Goal: Transaction & Acquisition: Download file/media

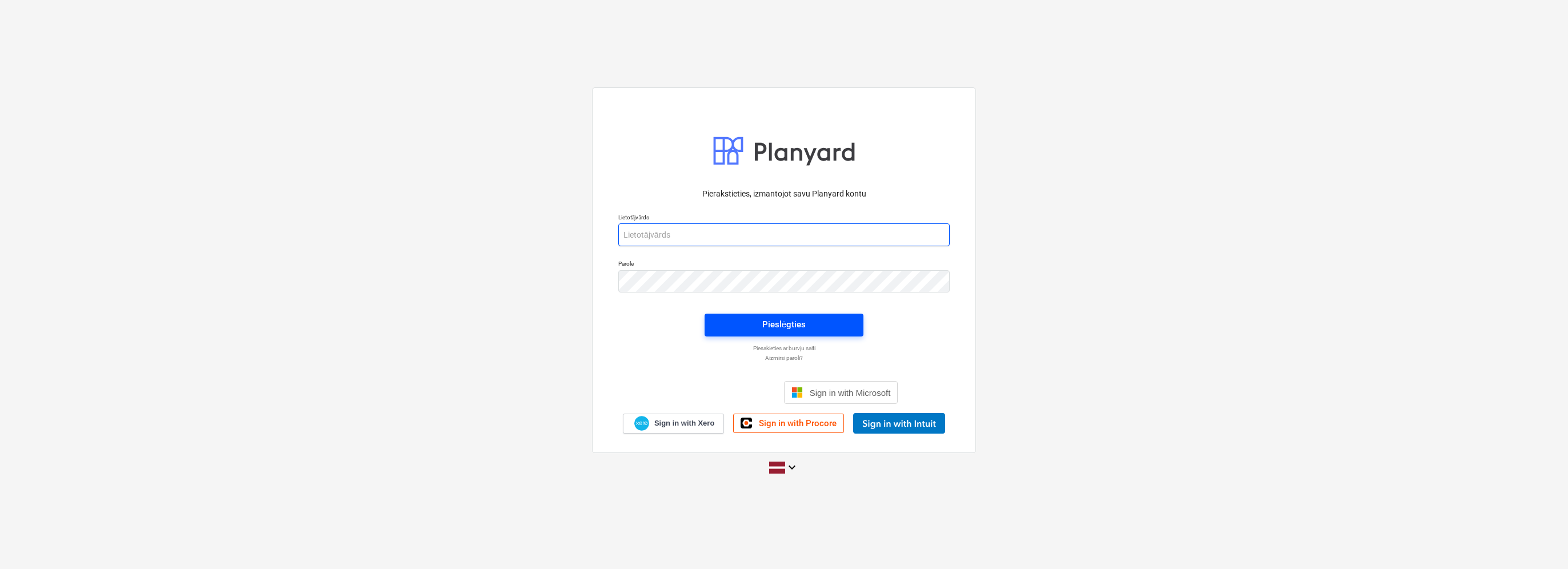
type input "[EMAIL_ADDRESS][PERSON_NAME][DOMAIN_NAME]"
click at [757, 320] on span "Pieslēgties" at bounding box center [784, 324] width 131 height 15
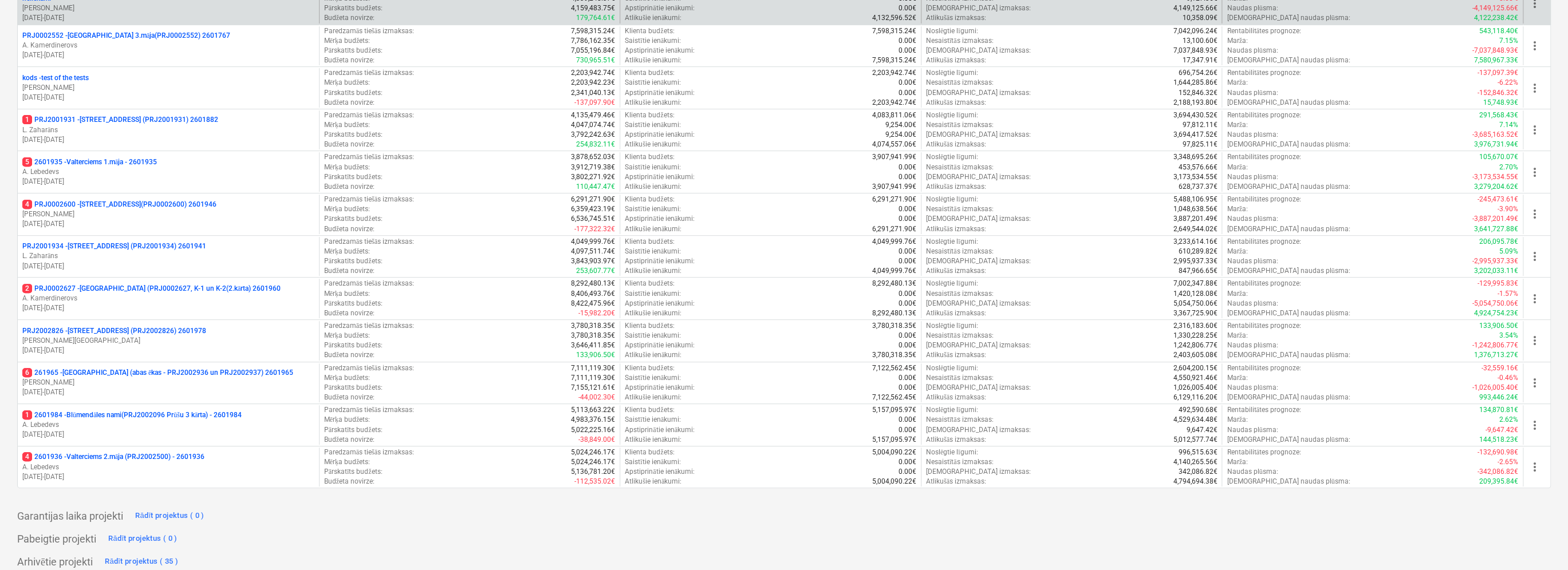
scroll to position [338, 0]
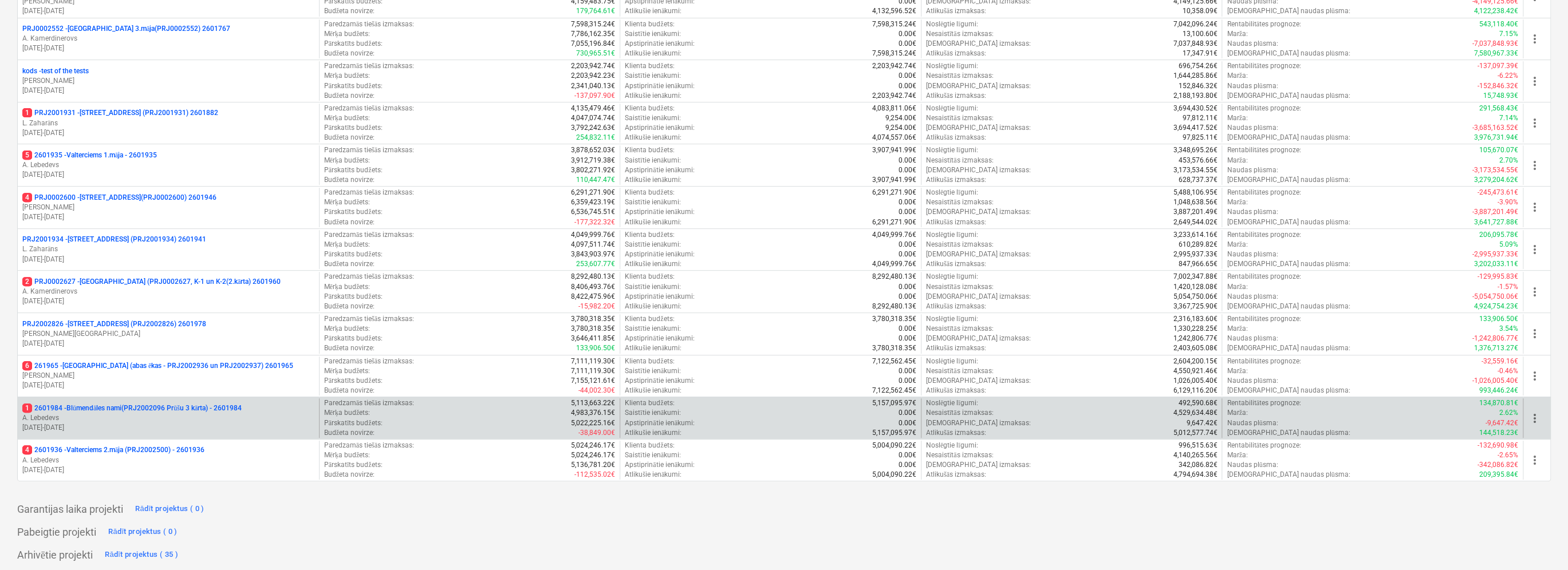
click at [242, 410] on p "1 2601984 - Blūmendāles nami(PRJ2002096 Prūšu 3 kārta) - 2601984" at bounding box center [132, 408] width 219 height 10
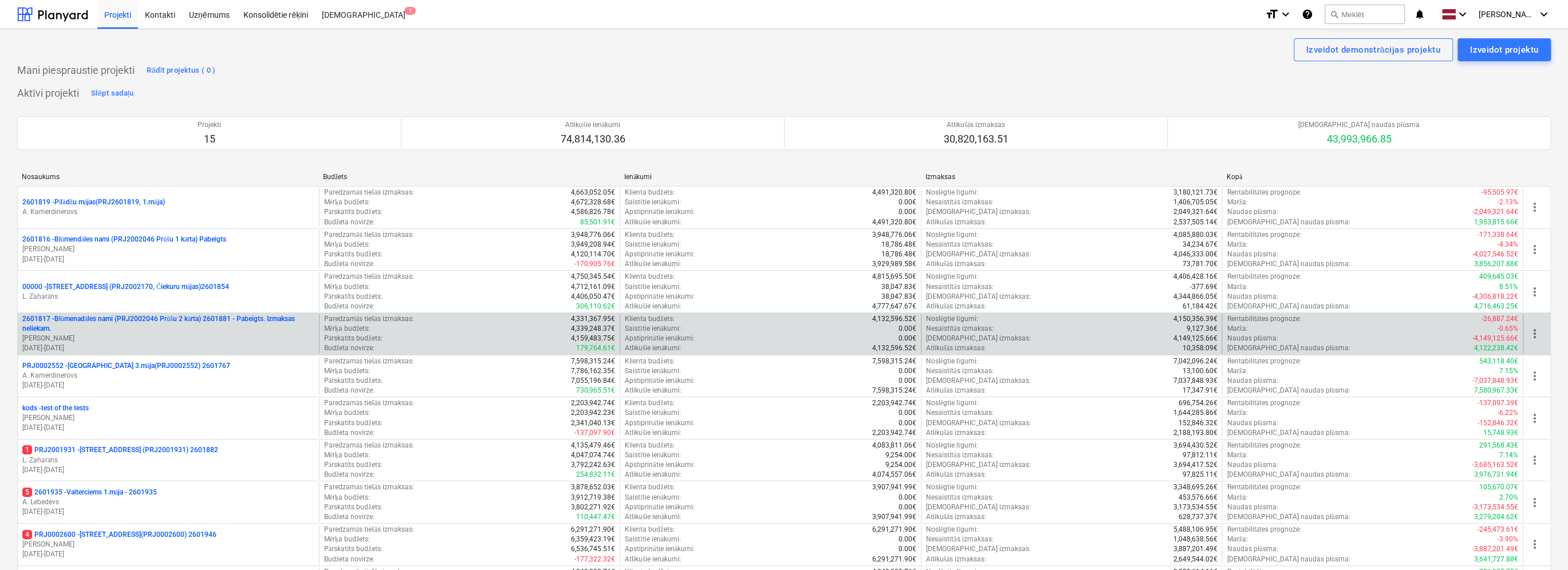
click at [179, 334] on p "[PERSON_NAME]" at bounding box center [168, 339] width 292 height 10
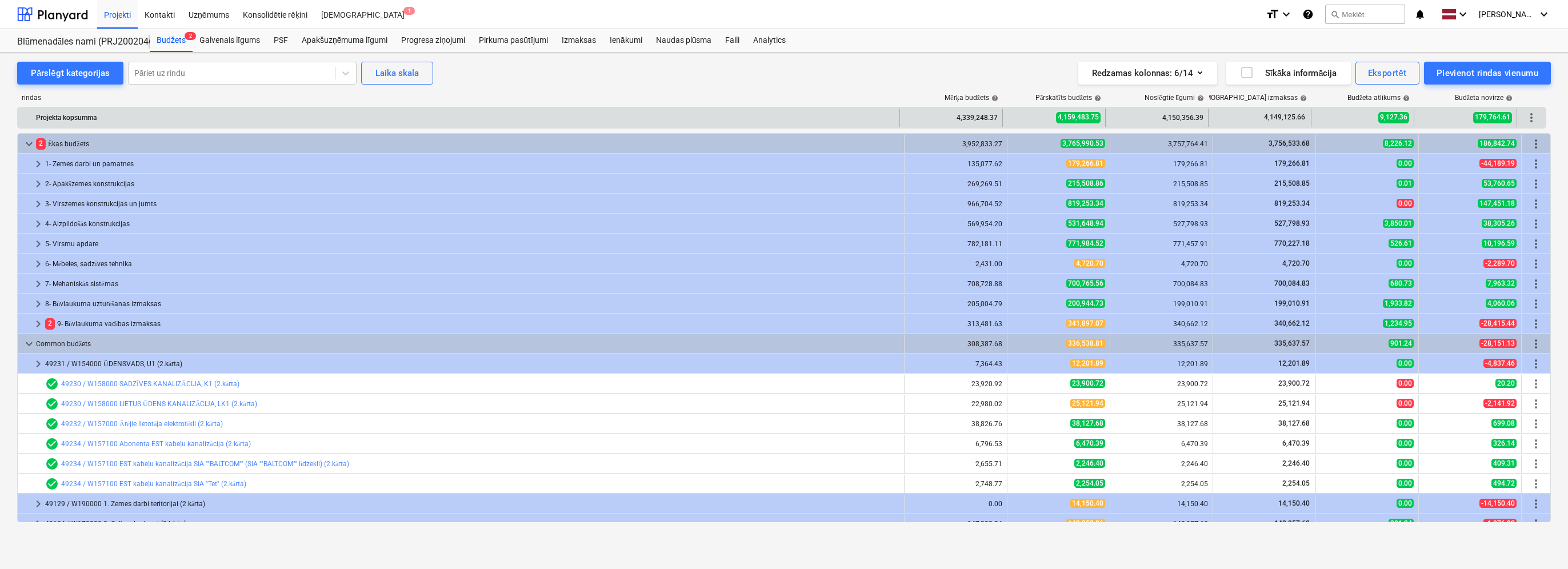
scroll to position [57, 0]
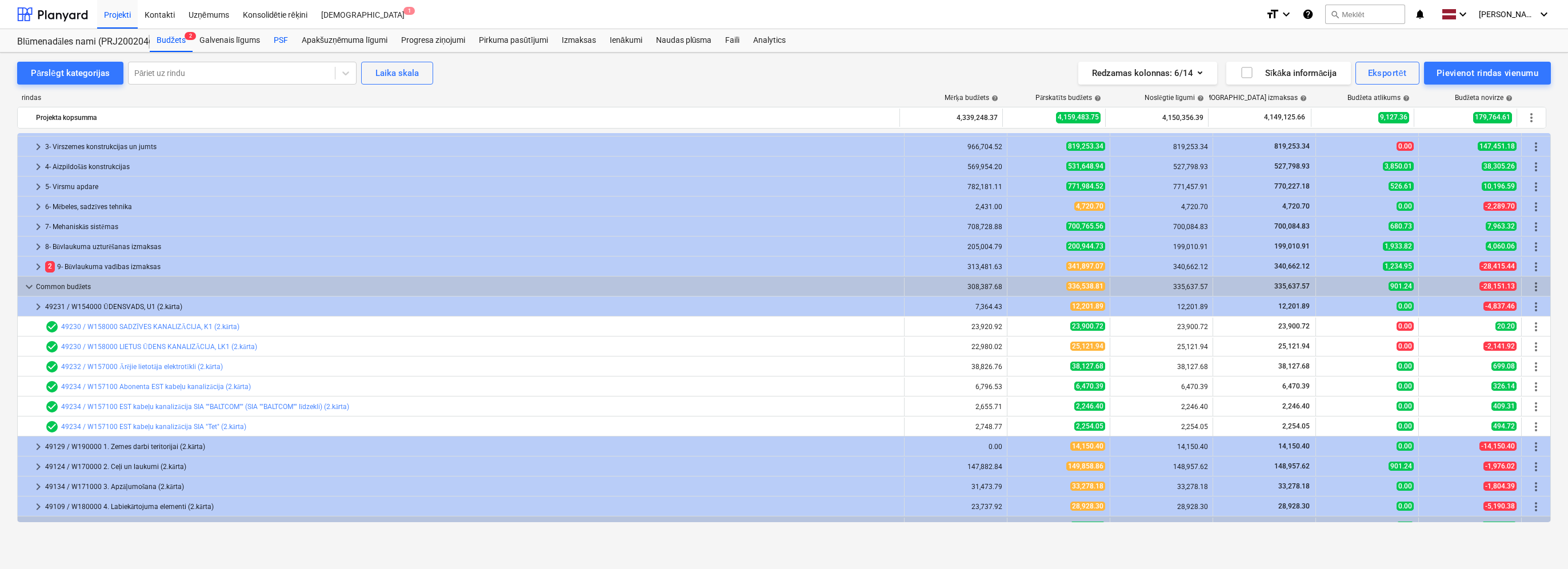
click at [282, 41] on div "PSF" at bounding box center [281, 41] width 28 height 23
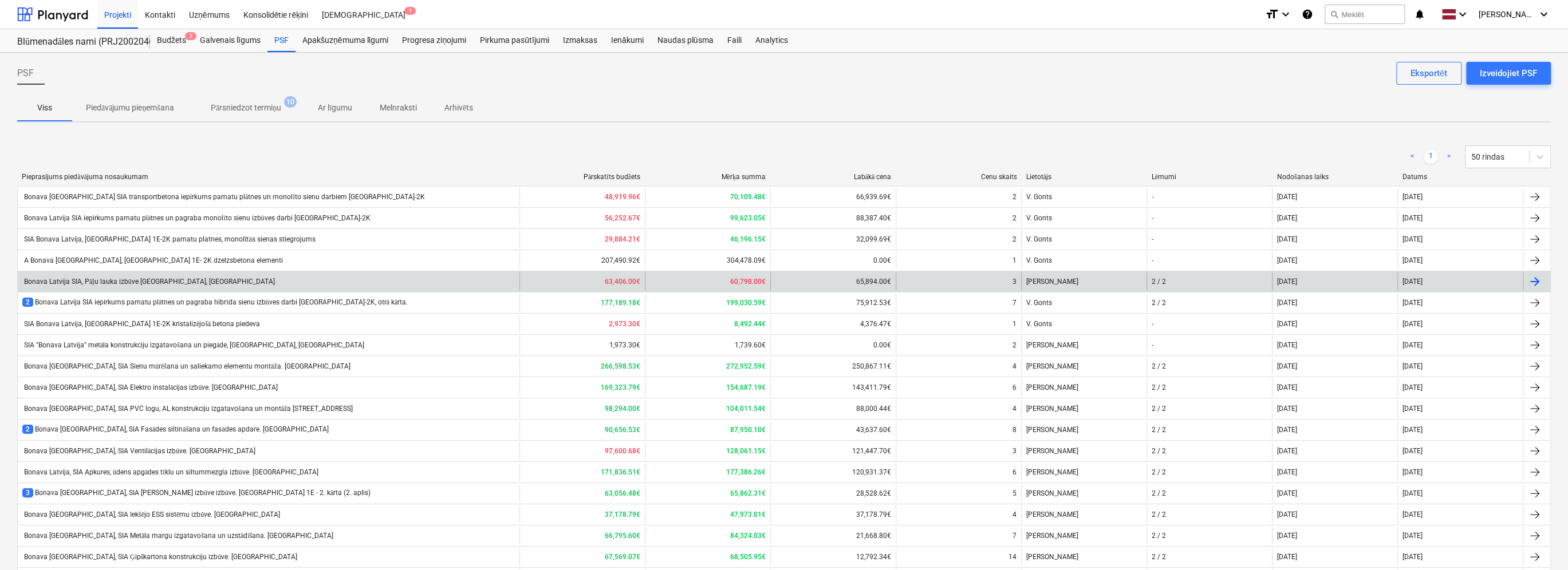
click at [198, 275] on div "Bonava Latvija SIA, Pāļu lauka izbūve [GEOGRAPHIC_DATA], [GEOGRAPHIC_DATA]" at bounding box center [269, 282] width 502 height 18
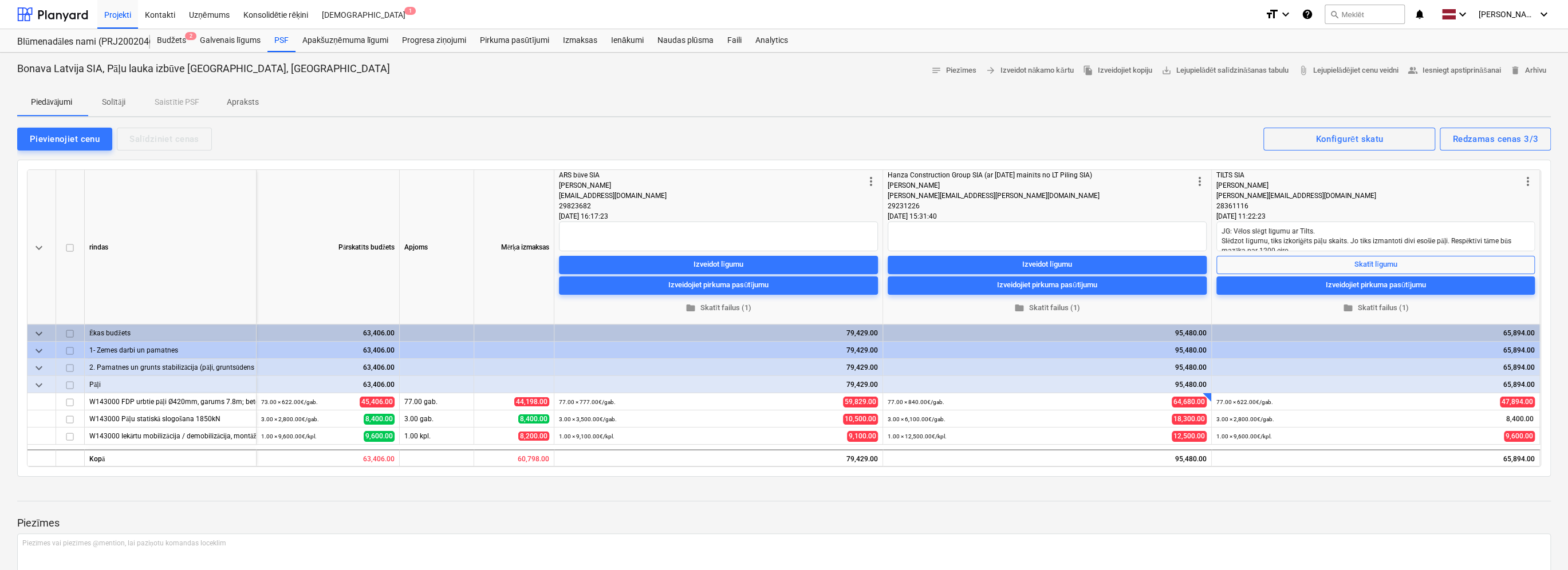
type textarea "x"
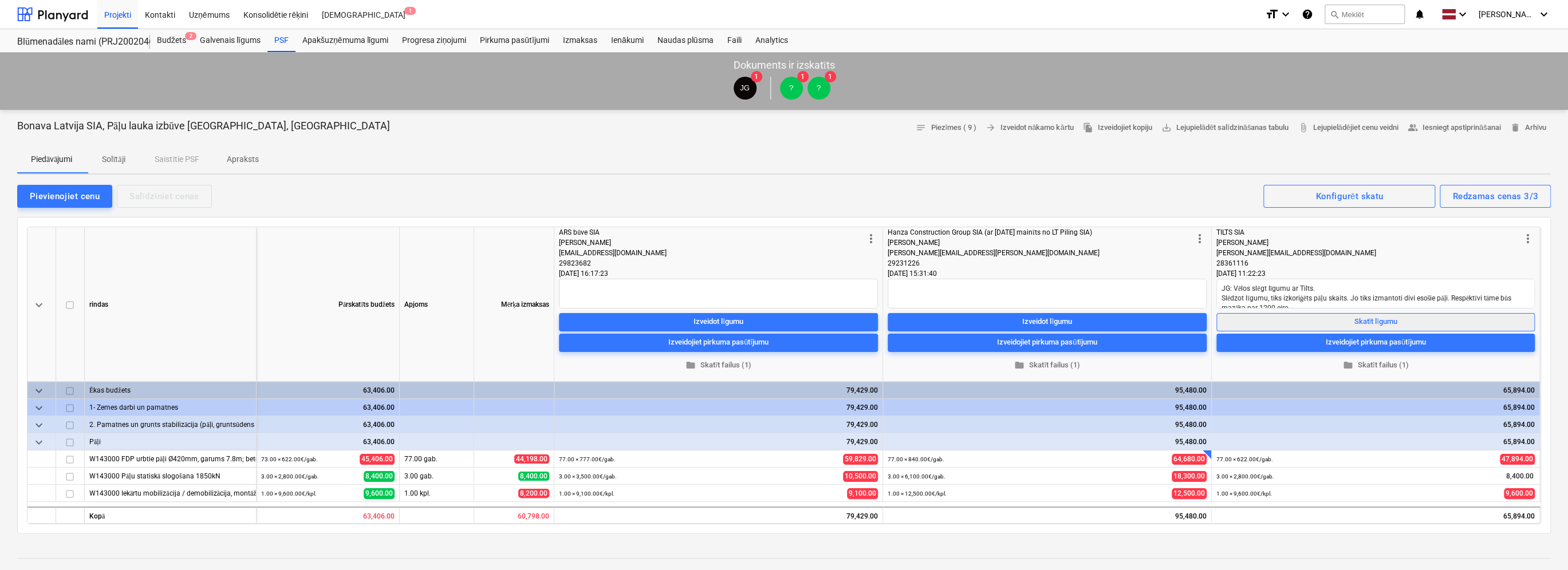
click at [1409, 324] on span "Skatīt līgumu" at bounding box center [1375, 321] width 308 height 13
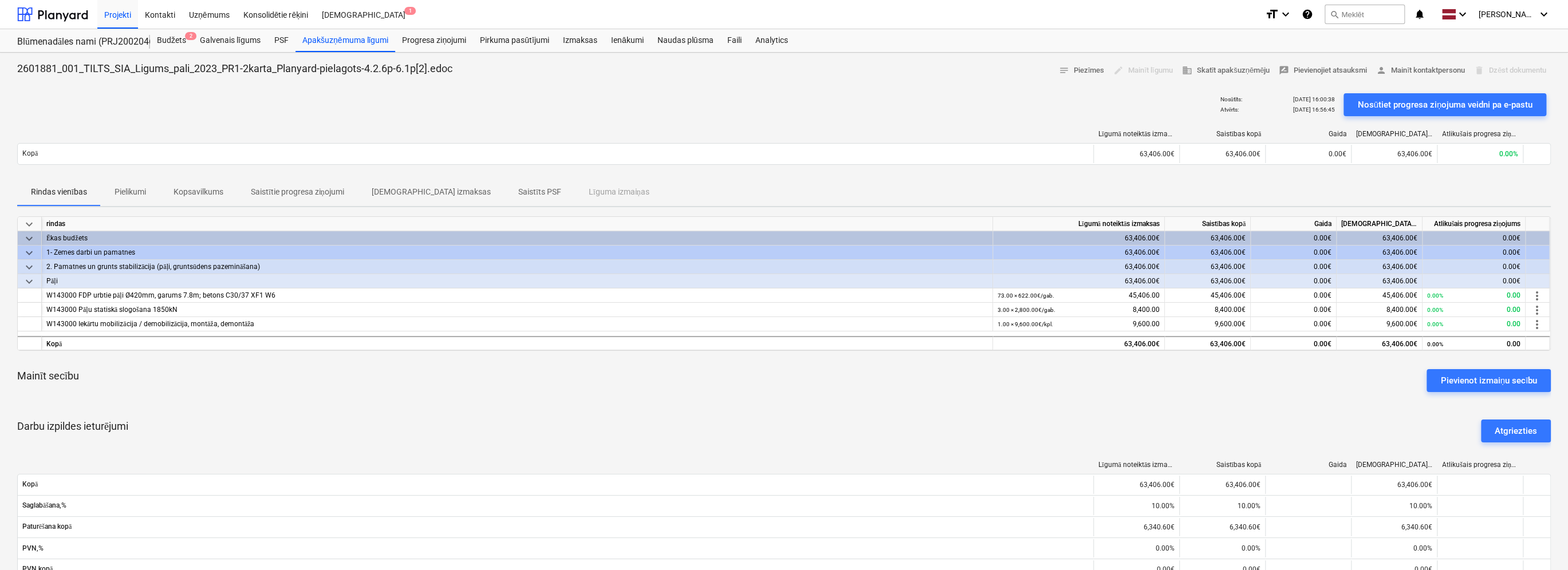
click at [147, 194] on span "Pielikumi" at bounding box center [130, 193] width 59 height 19
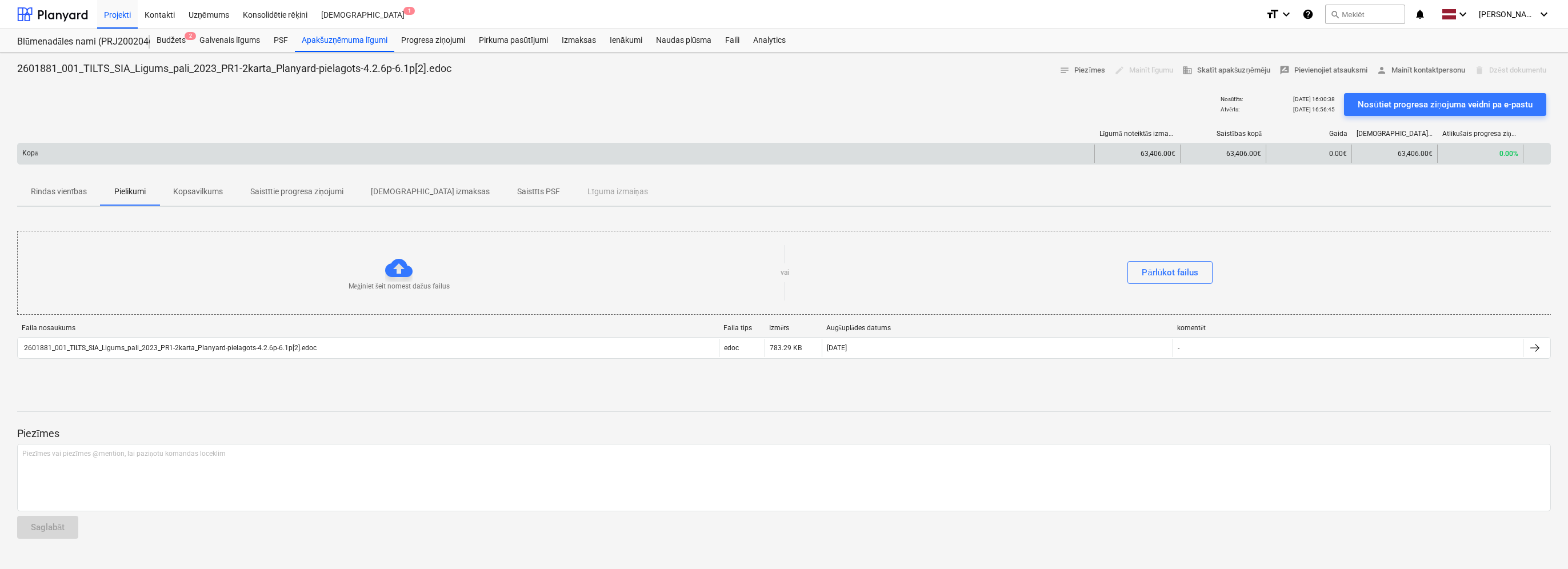
click at [893, 154] on div "Kopā" at bounding box center [556, 153] width 1077 height 18
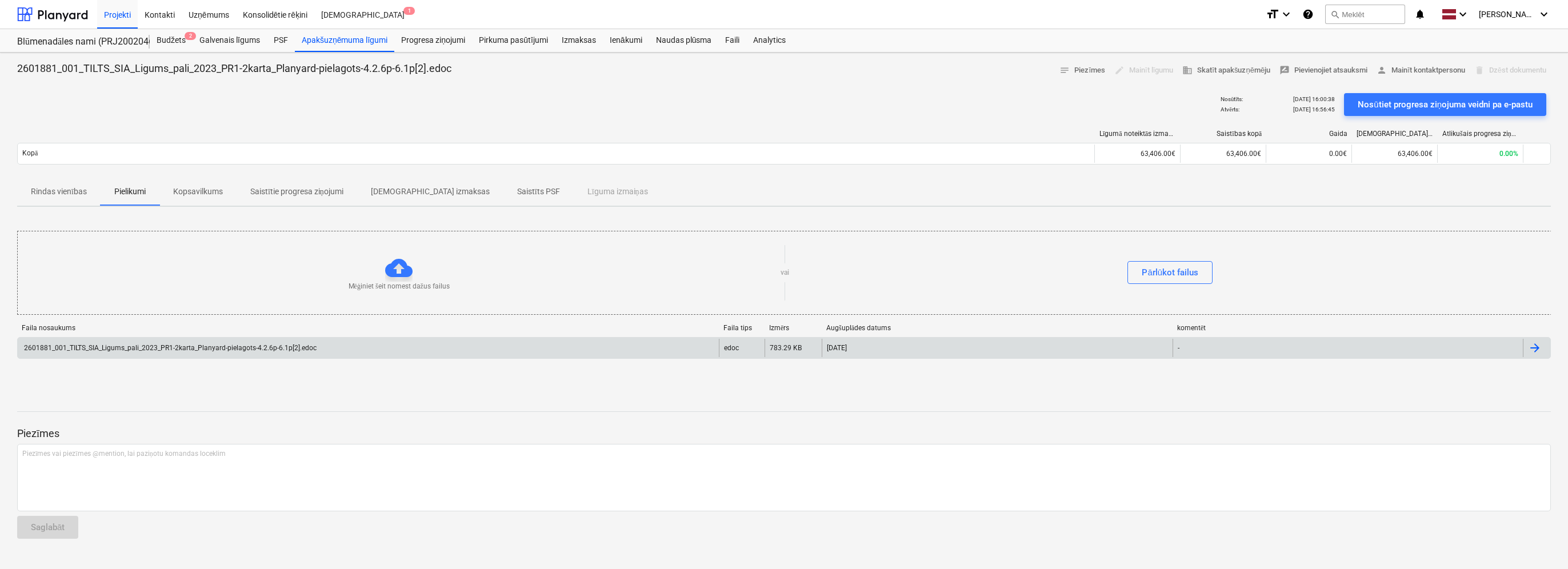
click at [290, 348] on div "2601881_001_TILTS_SIA_Ligums_pali_2023_PR1-2karta_Planyard-pielagots-4.2.6p-6.1…" at bounding box center [169, 347] width 294 height 8
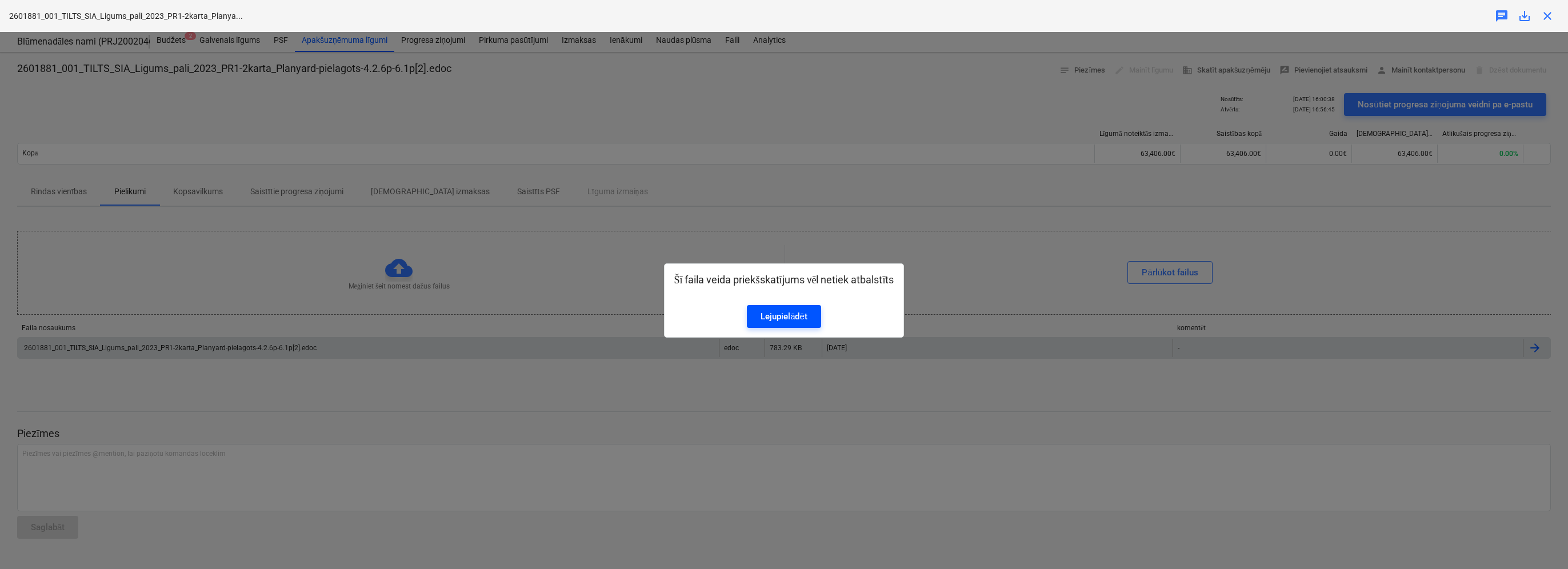
click at [792, 316] on div "Lejupielādēt" at bounding box center [784, 316] width 47 height 15
click at [1311, 248] on div "Šī faila veida priekšskatījums vēl netiek atbalstīts Lejupielādēt" at bounding box center [784, 300] width 1568 height 537
